Goal: Task Accomplishment & Management: Use online tool/utility

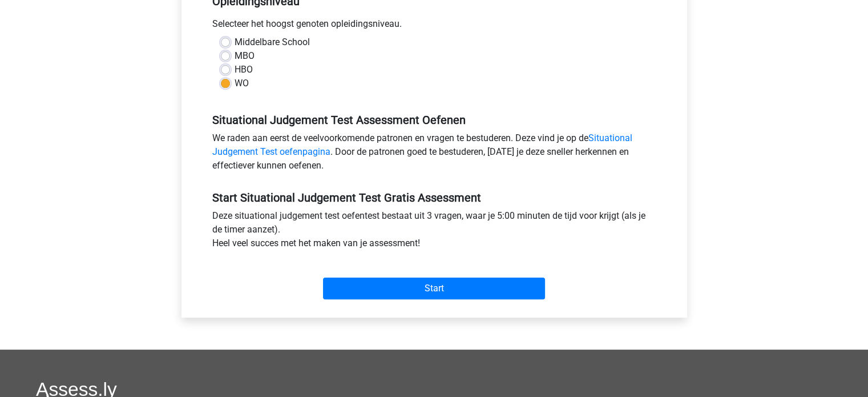
scroll to position [228, 0]
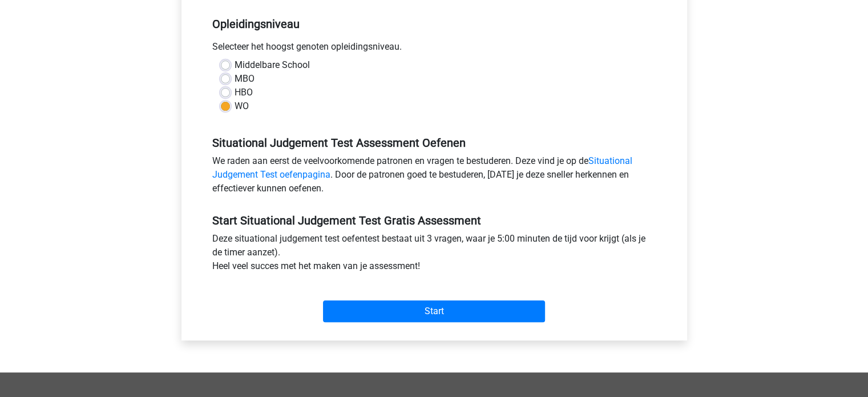
click at [242, 91] on label "HBO" at bounding box center [244, 93] width 18 height 14
click at [230, 91] on input "HBO" at bounding box center [225, 91] width 9 height 11
radio input "true"
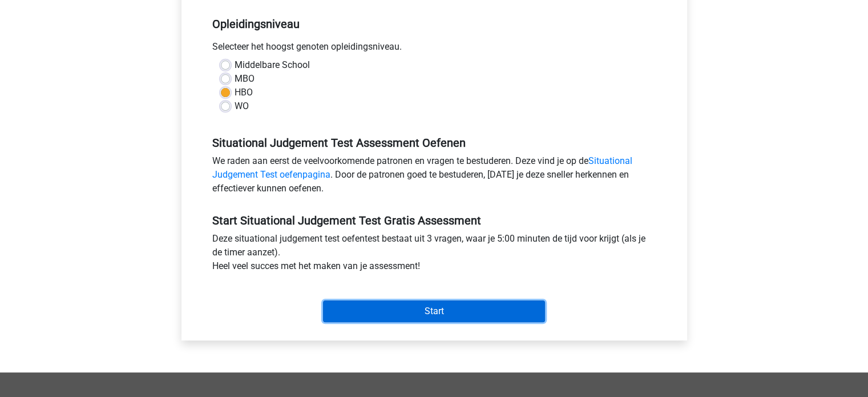
click at [436, 314] on input "Start" at bounding box center [434, 311] width 222 height 22
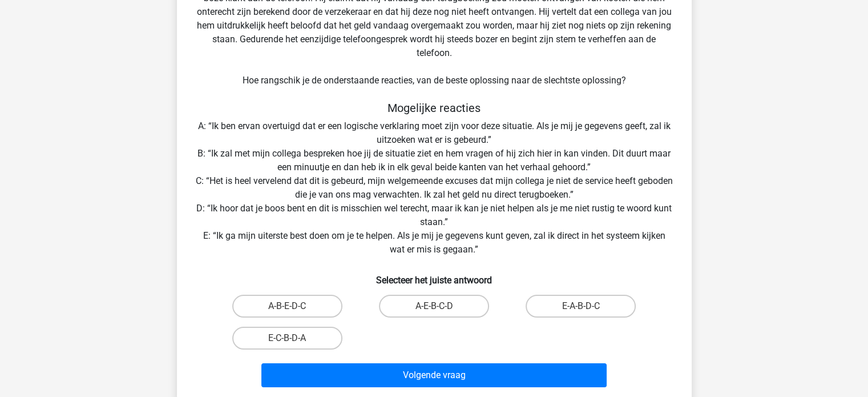
scroll to position [114, 0]
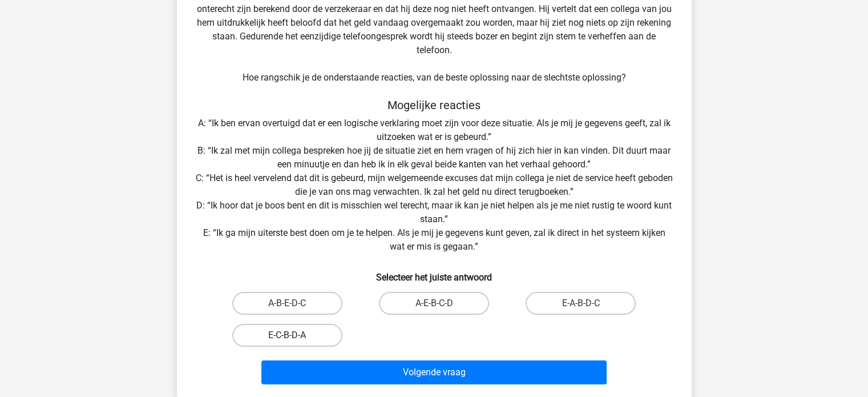
click at [304, 328] on label "E-C-B-D-A" at bounding box center [287, 335] width 110 height 23
click at [295, 335] on input "E-C-B-D-A" at bounding box center [290, 338] width 7 height 7
radio input "true"
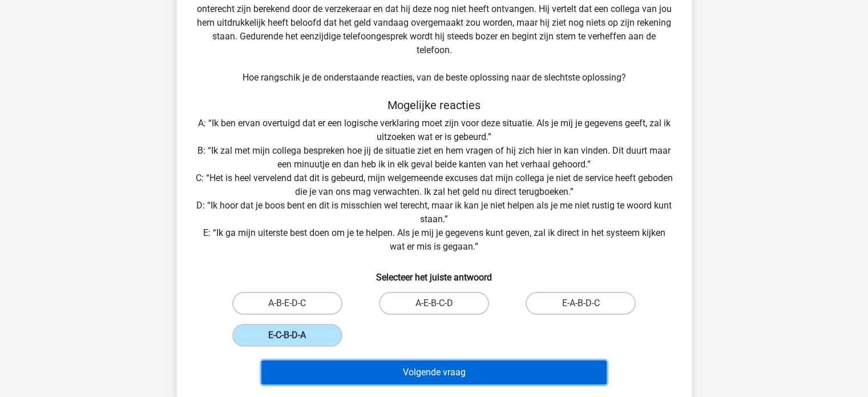
click at [429, 369] on button "Volgende vraag" at bounding box center [433, 372] width 345 height 24
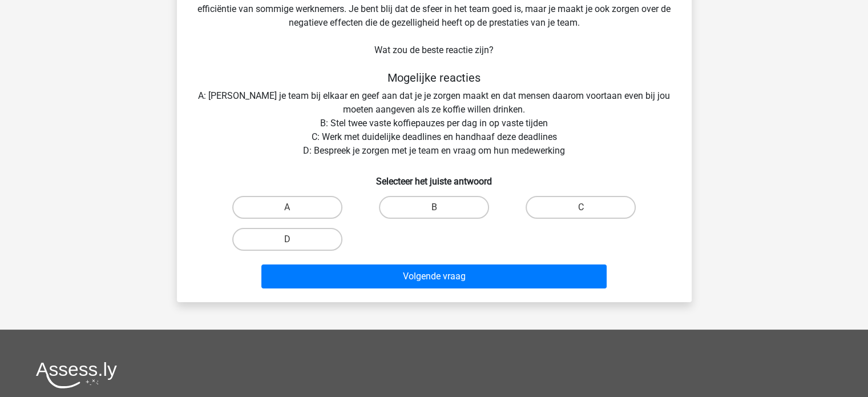
scroll to position [53, 0]
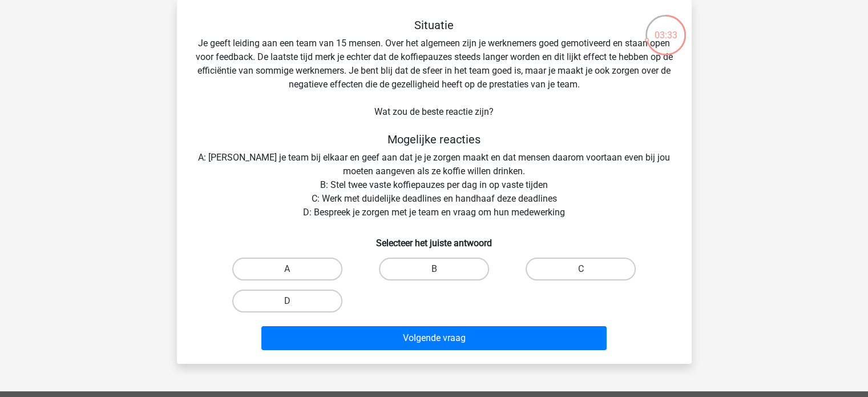
click at [287, 306] on input "D" at bounding box center [290, 304] width 7 height 7
radio input "true"
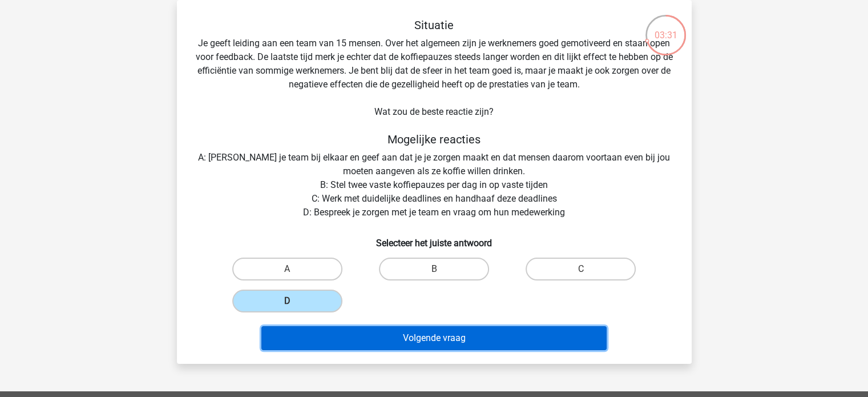
click at [459, 340] on button "Volgende vraag" at bounding box center [433, 338] width 345 height 24
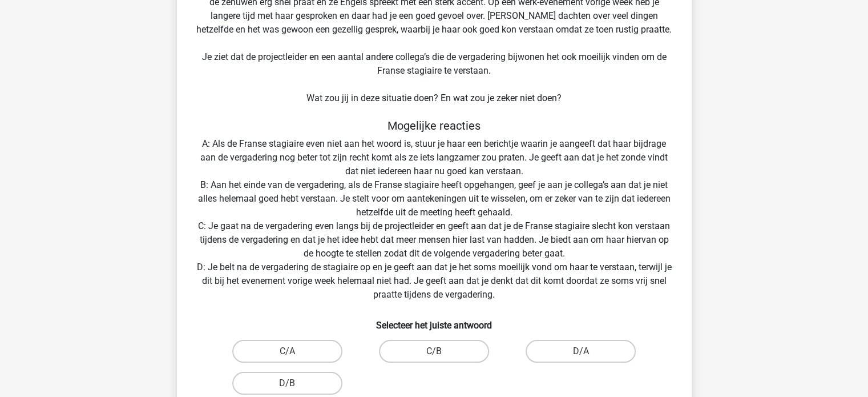
scroll to position [144, 0]
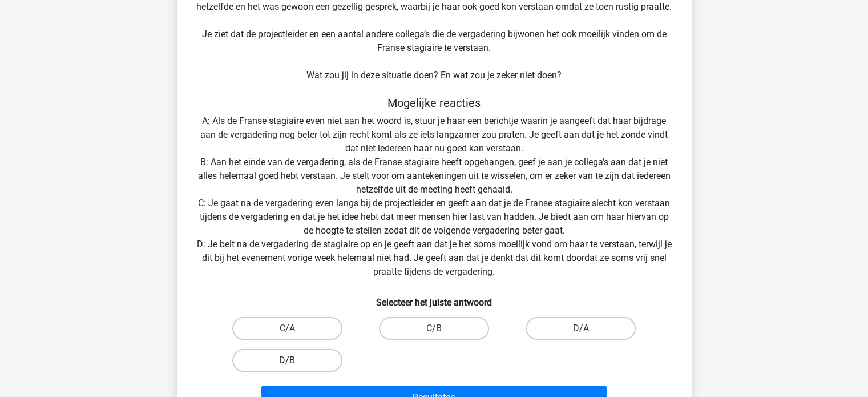
click at [309, 358] on label "D/B" at bounding box center [287, 360] width 110 height 23
click at [295, 360] on input "D/B" at bounding box center [290, 363] width 7 height 7
radio input "true"
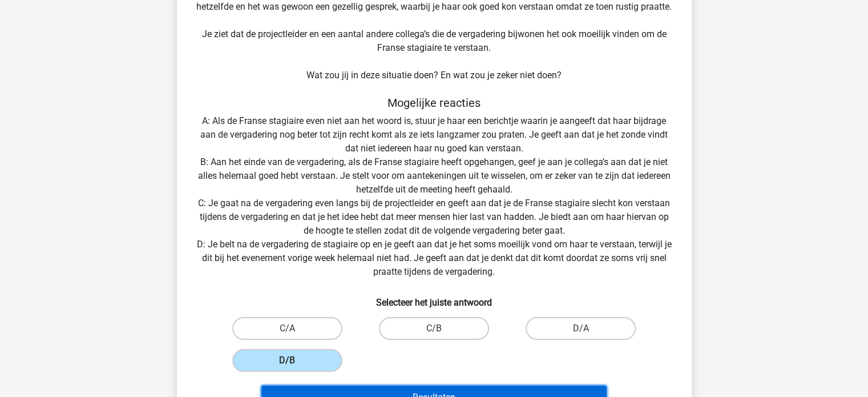
click at [407, 388] on button "Resultaten" at bounding box center [433, 397] width 345 height 24
